Goal: Information Seeking & Learning: Find specific fact

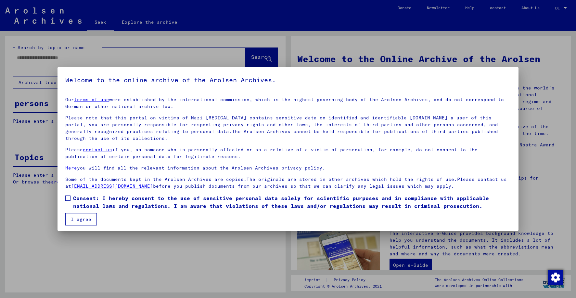
click at [68, 199] on span at bounding box center [67, 197] width 5 height 5
click at [83, 220] on font "I agree" at bounding box center [81, 219] width 20 height 6
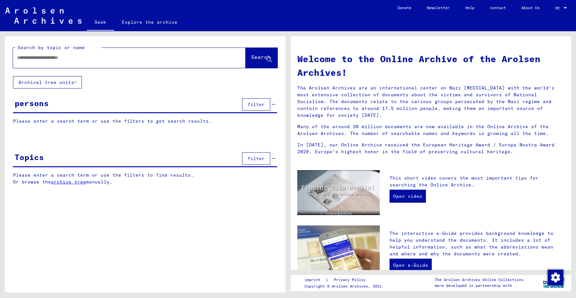
click at [79, 59] on input "text" at bounding box center [121, 57] width 209 height 7
type input "**********"
click at [252, 56] on font "Search" at bounding box center [260, 57] width 19 height 6
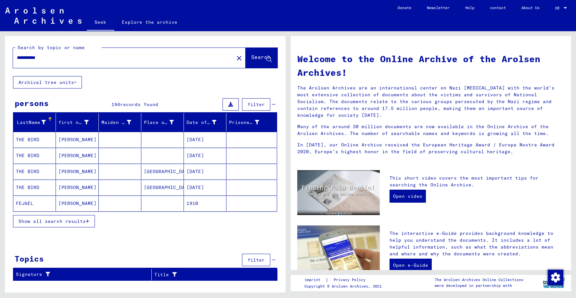
click at [73, 219] on font "Show all search results" at bounding box center [52, 221] width 67 height 6
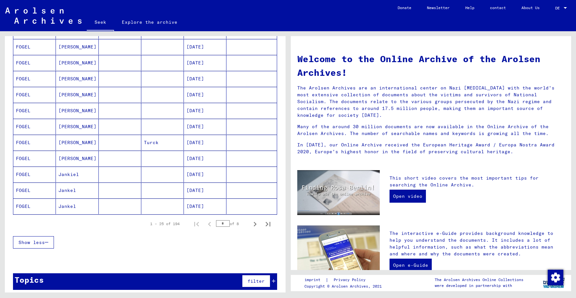
scroll to position [320, 0]
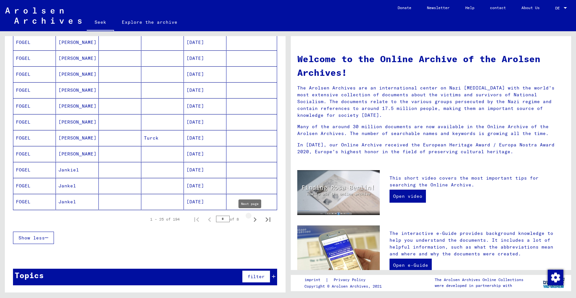
click at [250, 219] on icon "Next page" at bounding box center [254, 219] width 9 height 9
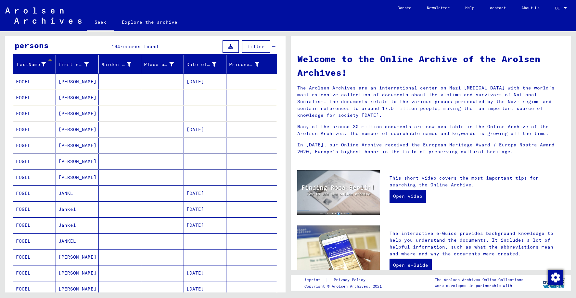
scroll to position [0, 0]
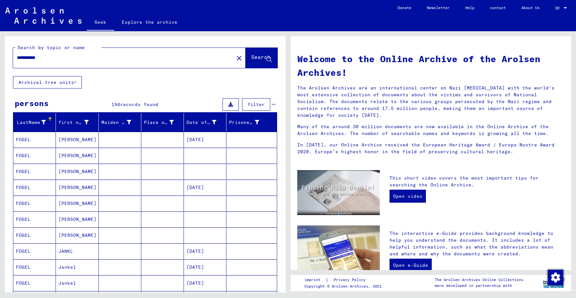
click at [74, 142] on mat-cell "JACOB" at bounding box center [77, 140] width 43 height 16
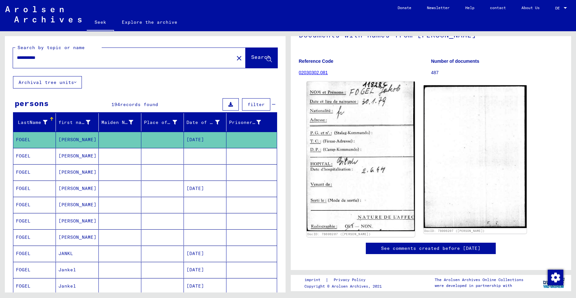
scroll to position [65, 0]
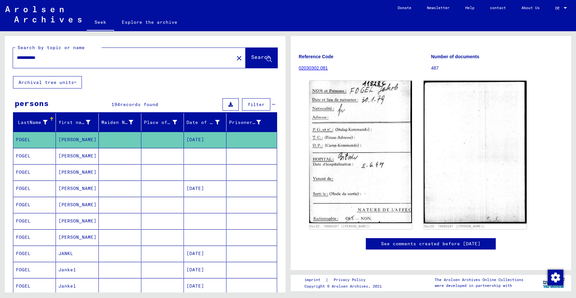
click at [105, 154] on mat-cell at bounding box center [120, 156] width 43 height 16
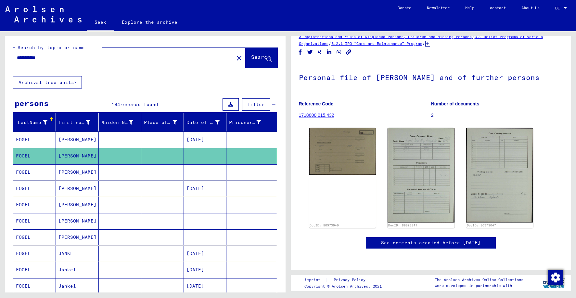
scroll to position [32, 0]
click at [362, 141] on img at bounding box center [342, 149] width 70 height 49
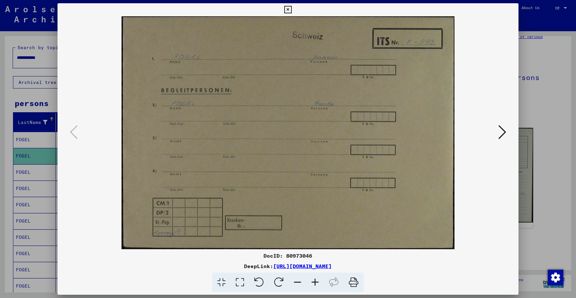
click at [501, 132] on icon at bounding box center [502, 132] width 8 height 16
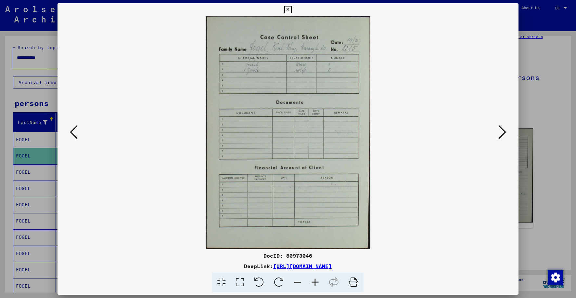
click at [501, 132] on icon at bounding box center [502, 132] width 8 height 16
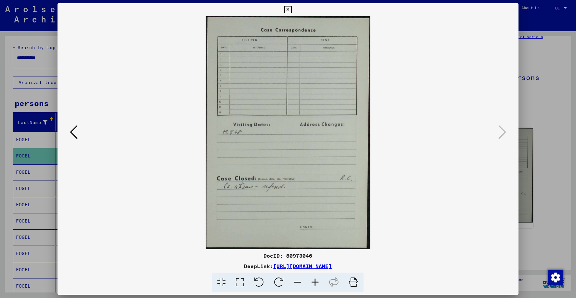
click at [75, 127] on icon at bounding box center [74, 132] width 8 height 16
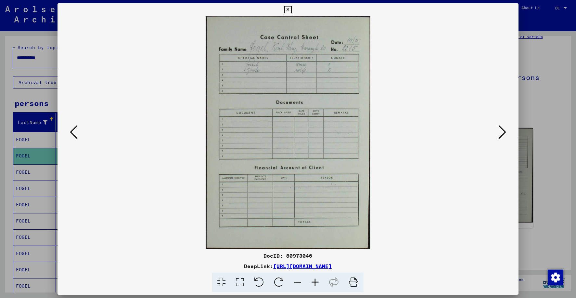
click at [317, 281] on icon at bounding box center [315, 282] width 18 height 20
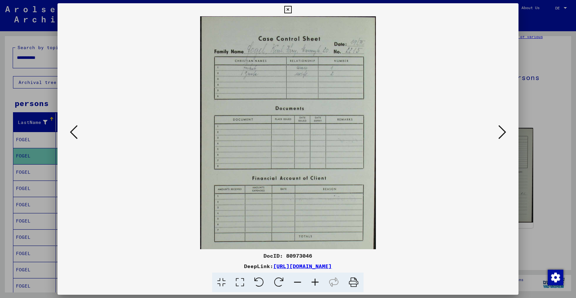
click at [317, 281] on icon at bounding box center [315, 282] width 18 height 20
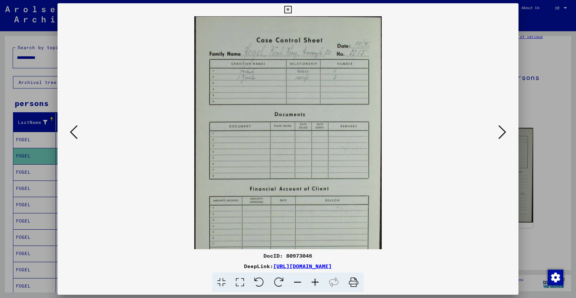
click at [317, 280] on icon at bounding box center [315, 282] width 18 height 20
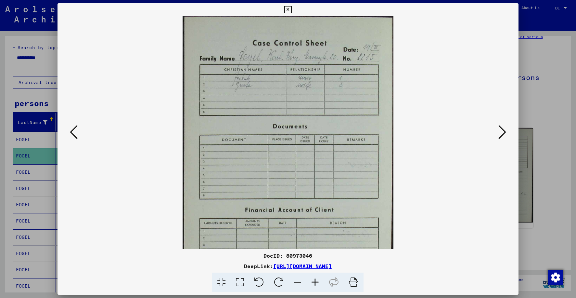
click at [317, 280] on icon at bounding box center [315, 282] width 18 height 20
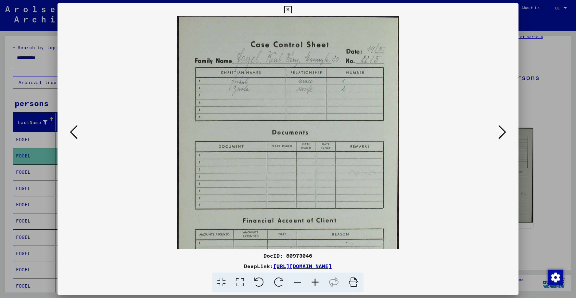
click at [317, 280] on icon at bounding box center [315, 282] width 18 height 20
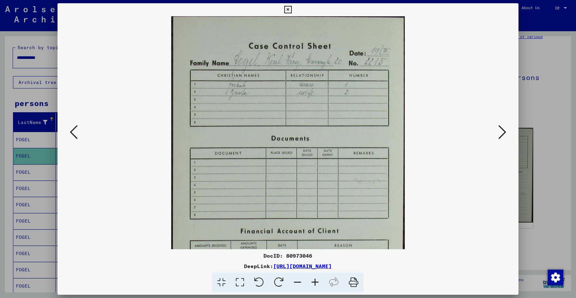
click at [317, 280] on icon at bounding box center [315, 282] width 18 height 20
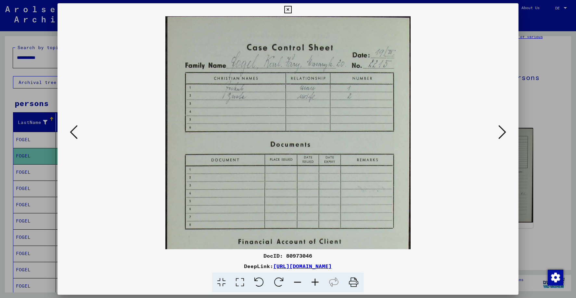
click at [317, 280] on icon at bounding box center [315, 282] width 18 height 20
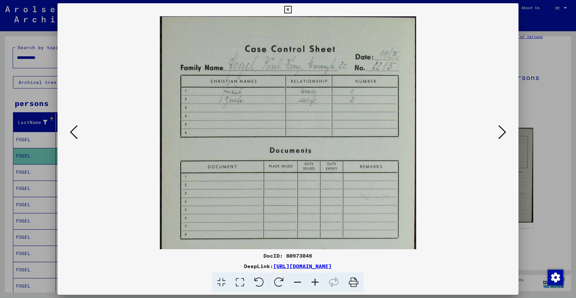
click at [317, 280] on icon at bounding box center [315, 282] width 18 height 20
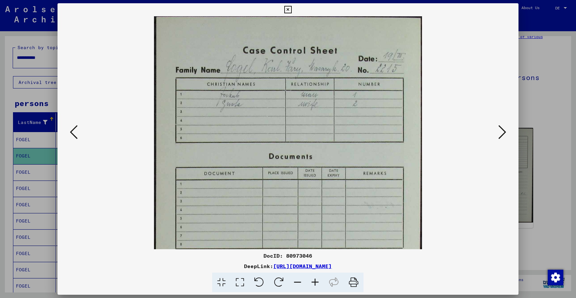
click at [317, 280] on icon at bounding box center [315, 282] width 18 height 20
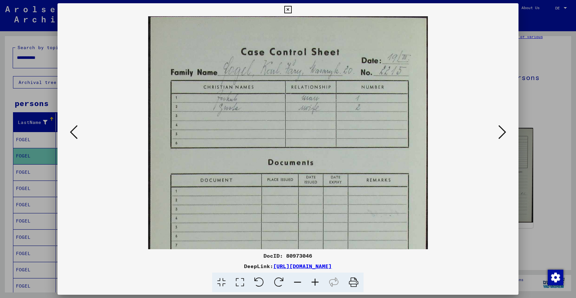
click at [317, 280] on icon at bounding box center [315, 282] width 18 height 20
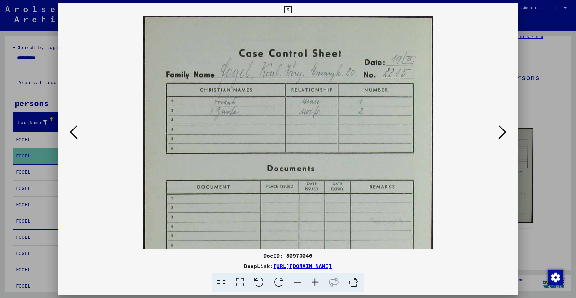
click at [288, 10] on icon at bounding box center [287, 10] width 7 height 8
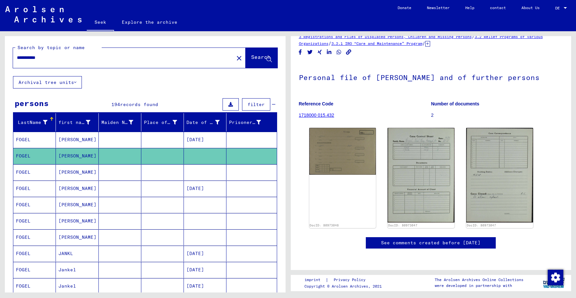
click at [85, 174] on mat-cell "Jacob" at bounding box center [77, 172] width 43 height 16
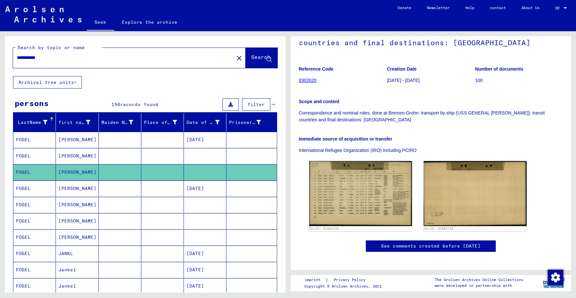
scroll to position [130, 0]
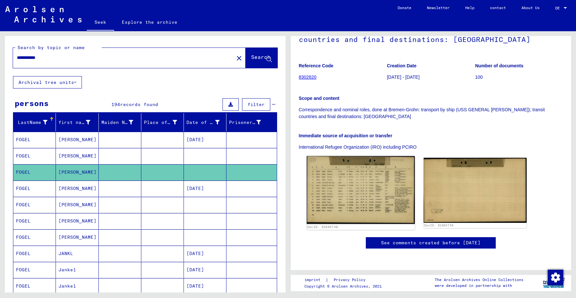
click at [351, 156] on img at bounding box center [361, 190] width 108 height 68
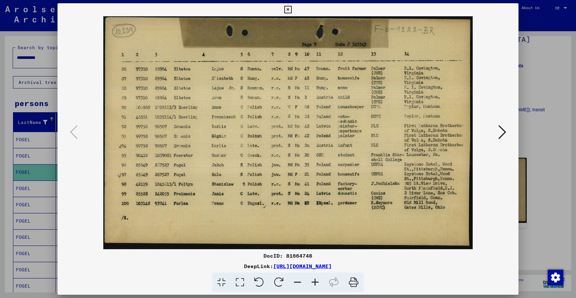
drag, startPoint x: 235, startPoint y: 120, endPoint x: 237, endPoint y: 148, distance: 28.7
click at [237, 148] on img at bounding box center [288, 132] width 416 height 233
click at [289, 12] on icon at bounding box center [287, 10] width 7 height 8
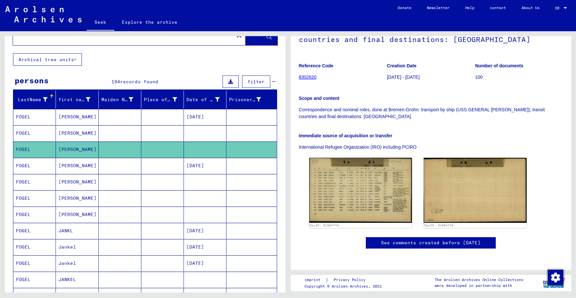
scroll to position [32, 0]
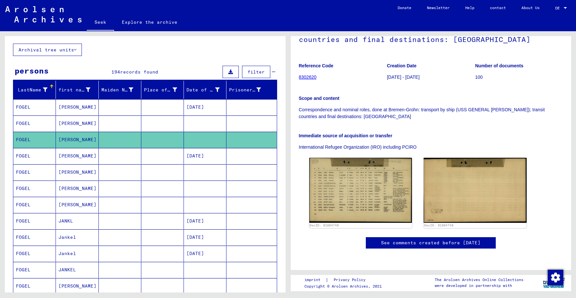
click at [108, 158] on mat-cell at bounding box center [120, 156] width 43 height 16
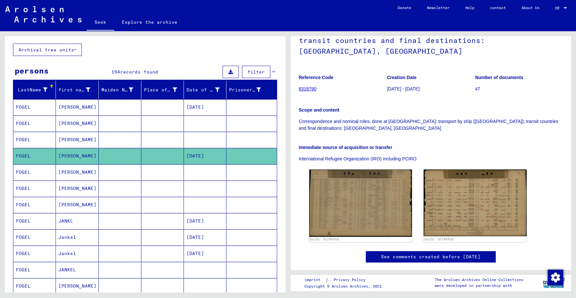
scroll to position [97, 0]
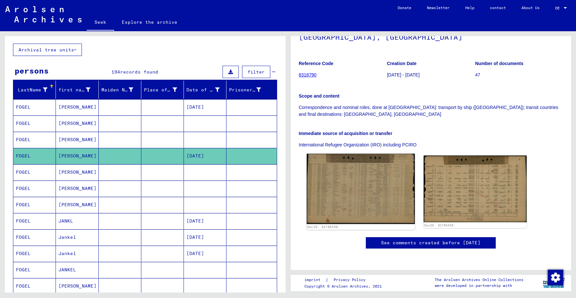
click at [351, 162] on img at bounding box center [361, 189] width 108 height 70
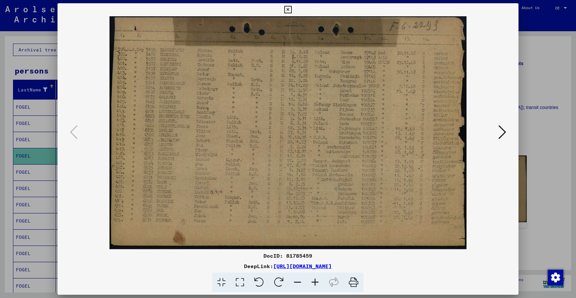
click at [313, 282] on icon at bounding box center [315, 282] width 18 height 20
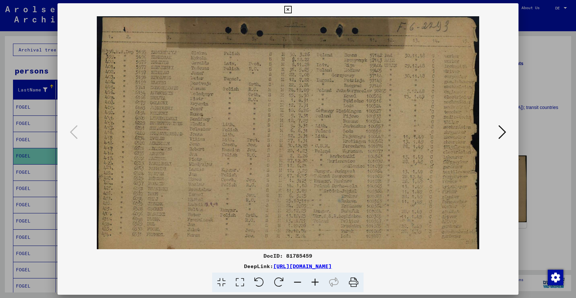
click at [313, 282] on icon at bounding box center [315, 282] width 18 height 20
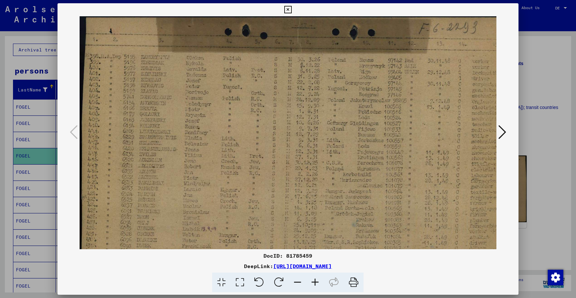
click at [313, 282] on icon at bounding box center [315, 282] width 18 height 20
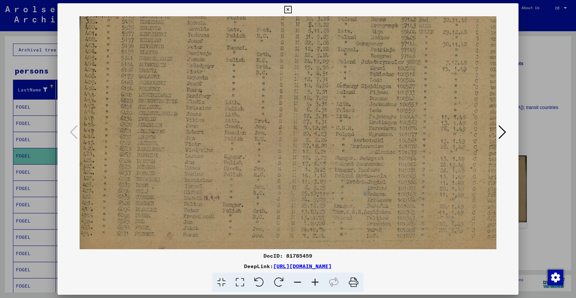
scroll to position [48, 20]
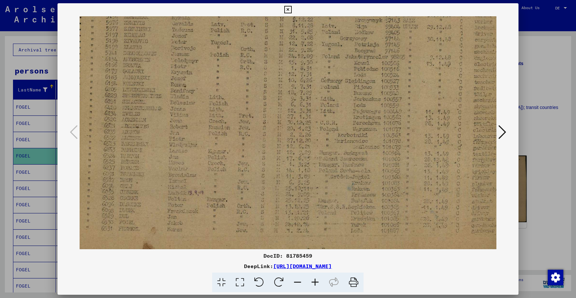
drag, startPoint x: 258, startPoint y: 210, endPoint x: 238, endPoint y: 161, distance: 52.4
click at [238, 161] on img at bounding box center [287, 117] width 457 height 298
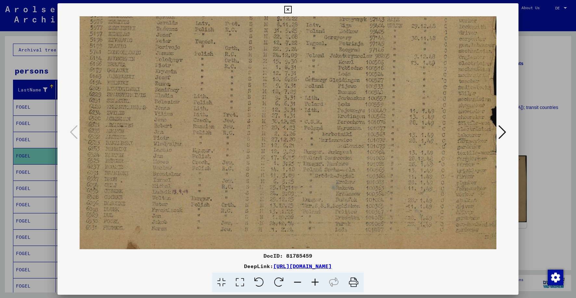
scroll to position [49, 41]
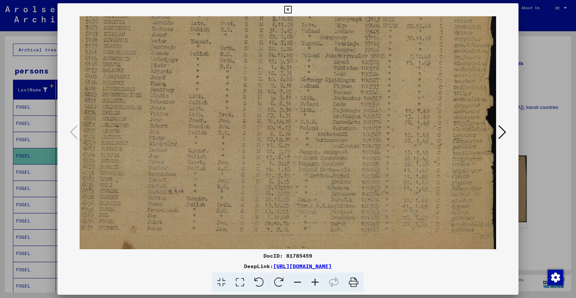
drag, startPoint x: 285, startPoint y: 160, endPoint x: 264, endPoint y: 159, distance: 20.5
click at [264, 159] on img at bounding box center [267, 116] width 457 height 298
click at [287, 10] on icon at bounding box center [287, 10] width 7 height 8
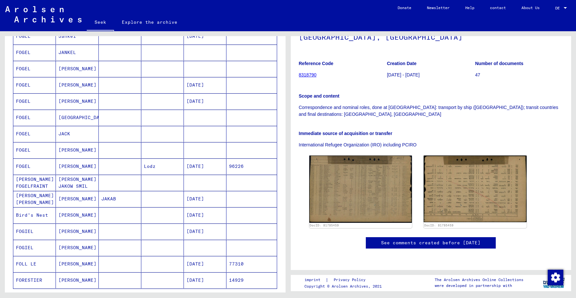
scroll to position [260, 0]
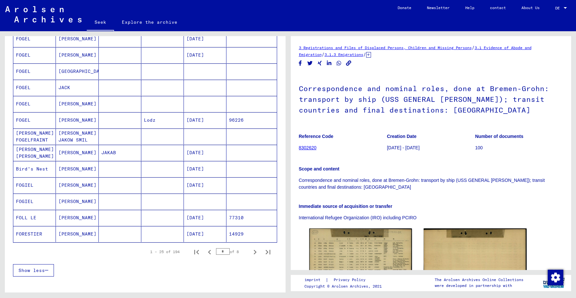
scroll to position [328, 0]
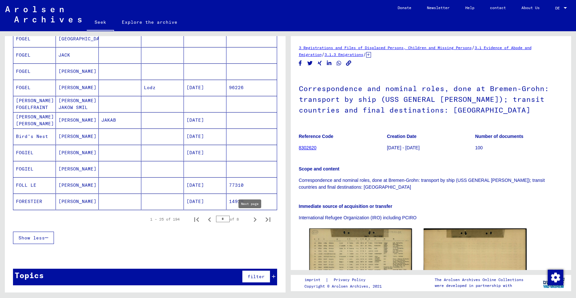
click at [254, 220] on icon "Next page" at bounding box center [255, 219] width 3 height 5
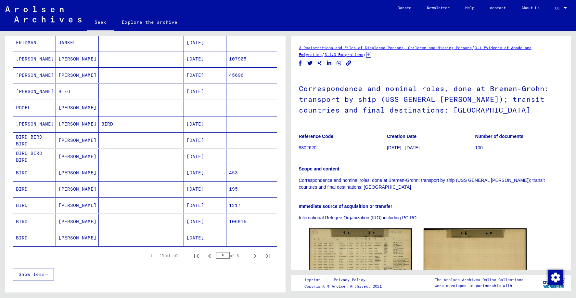
scroll to position [296, 0]
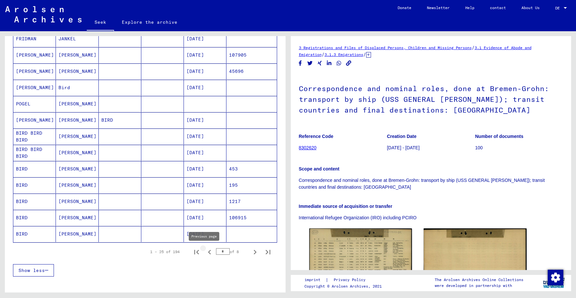
click at [205, 252] on icon "Previous page" at bounding box center [209, 251] width 9 height 9
type input "*"
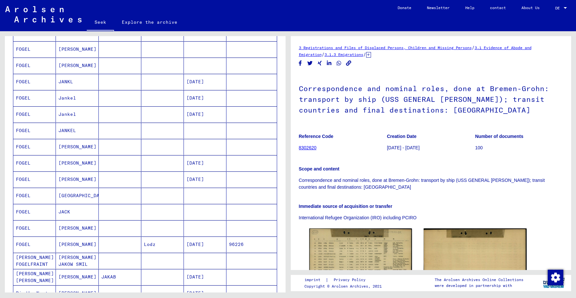
scroll to position [166, 0]
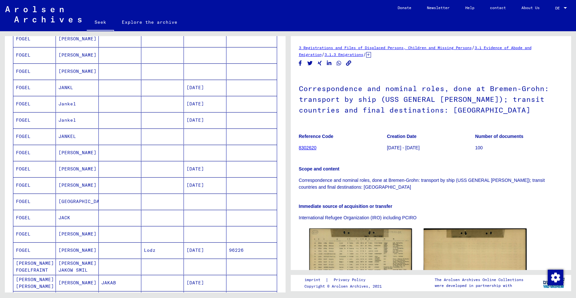
click at [27, 4] on mat-toolbar "Seek Explore the archive Do you have detailed questions or information about th…" at bounding box center [288, 15] width 576 height 31
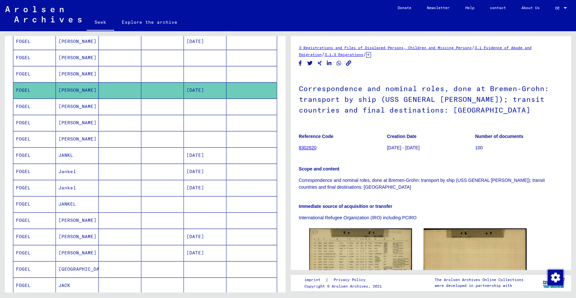
scroll to position [0, 0]
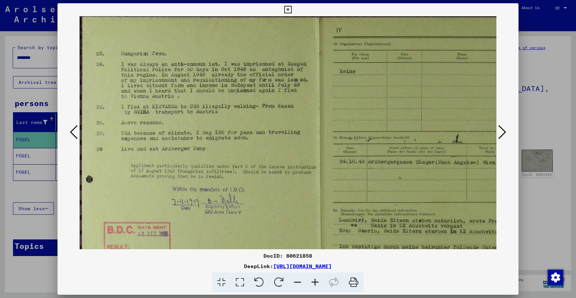
scroll to position [88, 195]
